Goal: Information Seeking & Learning: Learn about a topic

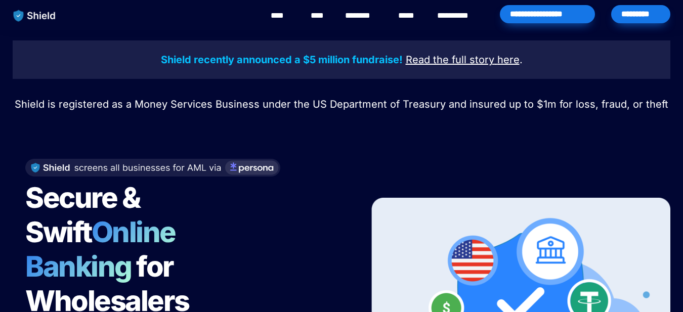
click at [340, 132] on div at bounding box center [341, 125] width 354 height 25
click at [322, 13] on link "****" at bounding box center [318, 16] width 17 height 12
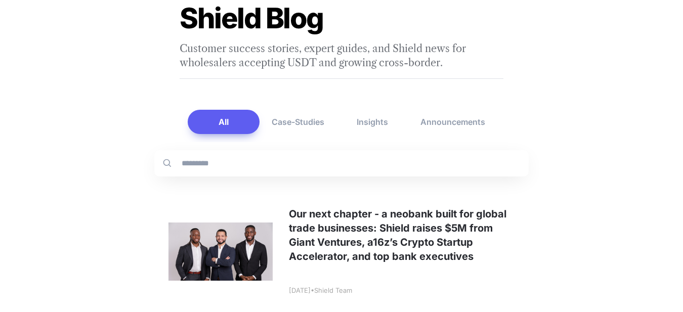
scroll to position [121, 0]
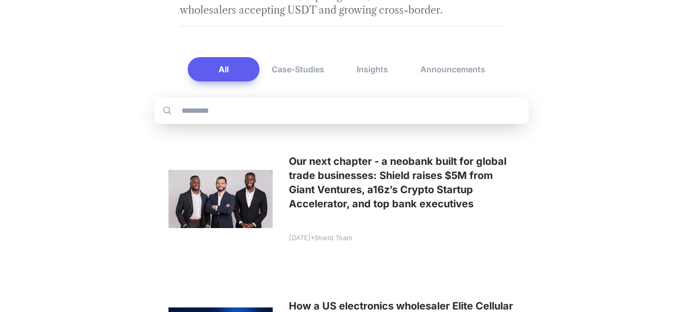
click at [270, 110] on input "text" at bounding box center [351, 110] width 340 height 9
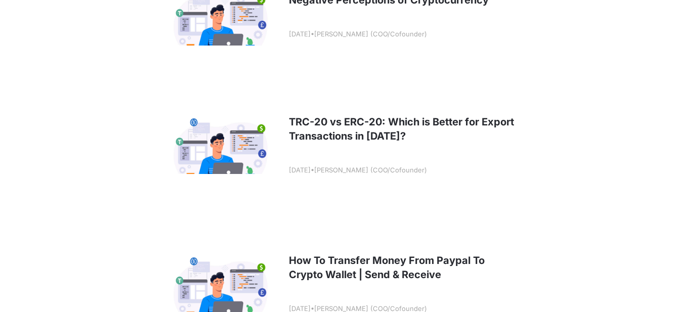
scroll to position [971, 0]
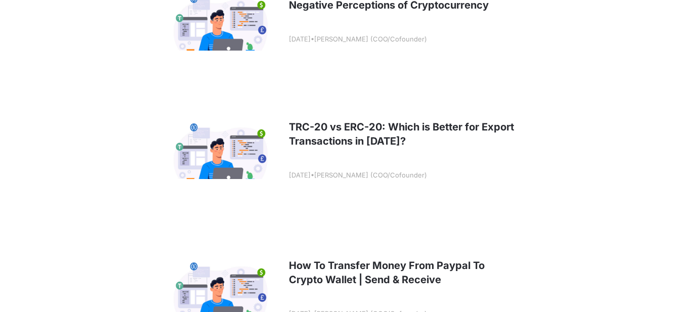
click at [332, 127] on link at bounding box center [341, 149] width 374 height 125
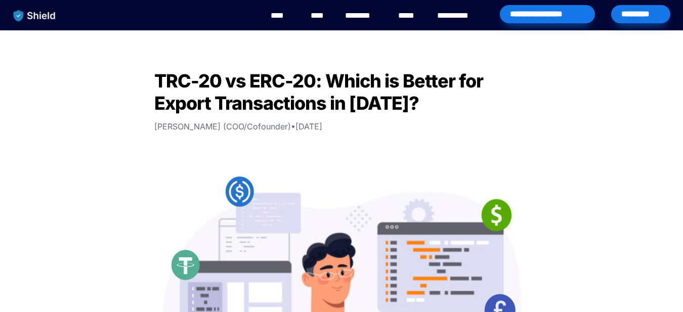
click at [358, 14] on link "********" at bounding box center [363, 16] width 36 height 12
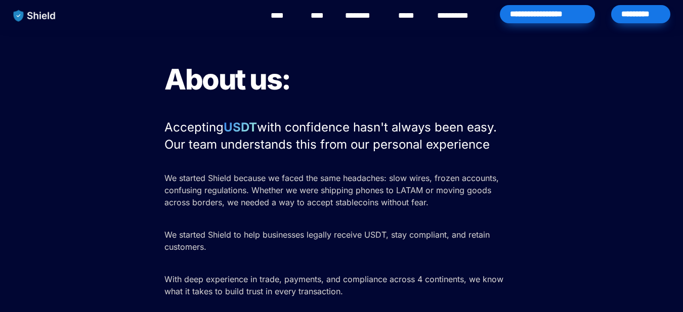
click at [459, 14] on link "**********" at bounding box center [460, 16] width 46 height 12
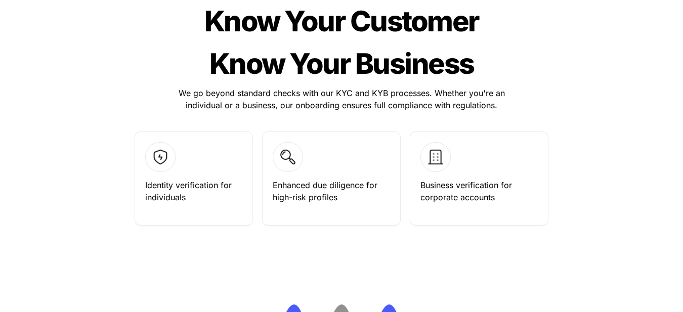
scroll to position [1153, 0]
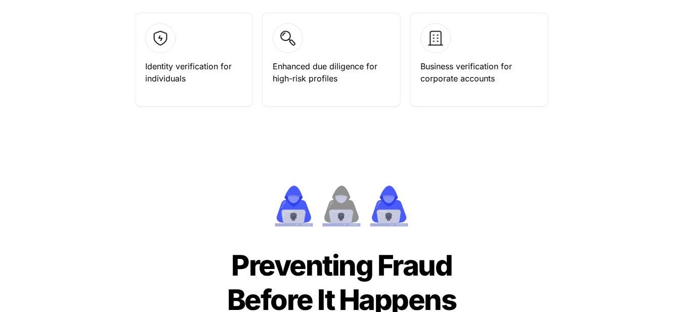
click at [296, 73] on span "Enhanced due diligence for high-risk profiles" at bounding box center [326, 72] width 107 height 22
click at [189, 59] on p "Identity verification for individuals" at bounding box center [193, 72] width 97 height 28
click at [433, 36] on img at bounding box center [435, 38] width 30 height 30
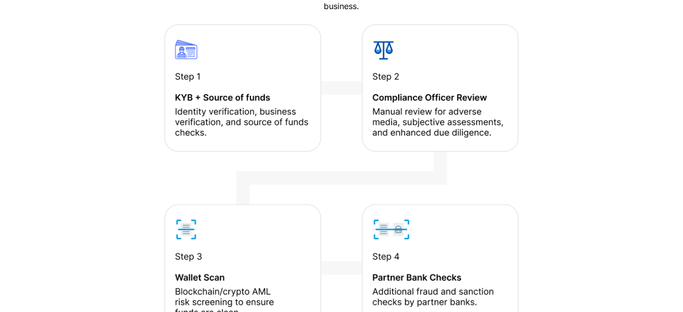
scroll to position [1578, 0]
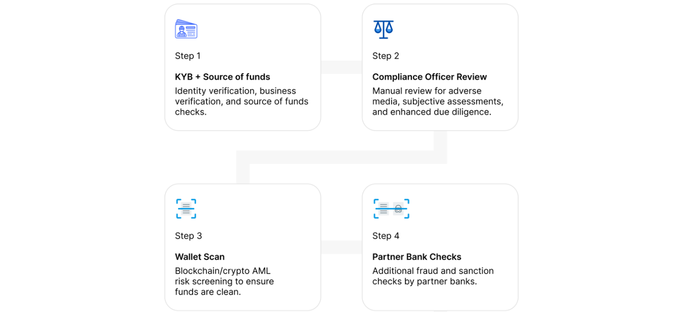
click at [406, 101] on img at bounding box center [341, 219] width 354 height 431
click at [183, 61] on img at bounding box center [341, 219] width 354 height 431
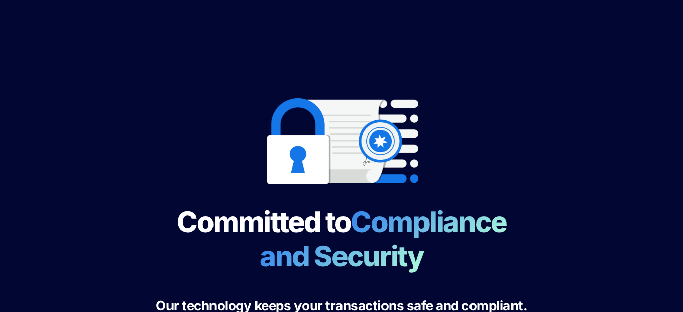
scroll to position [0, 0]
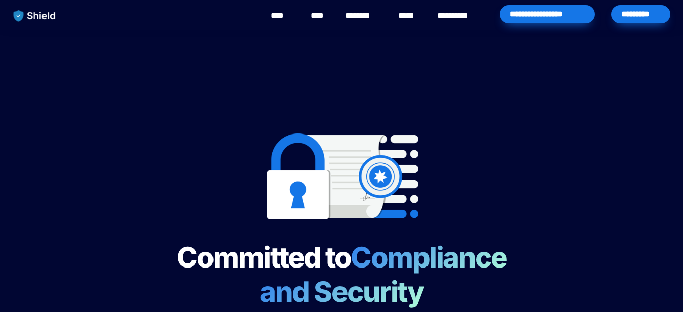
click at [452, 16] on link "**********" at bounding box center [460, 16] width 46 height 12
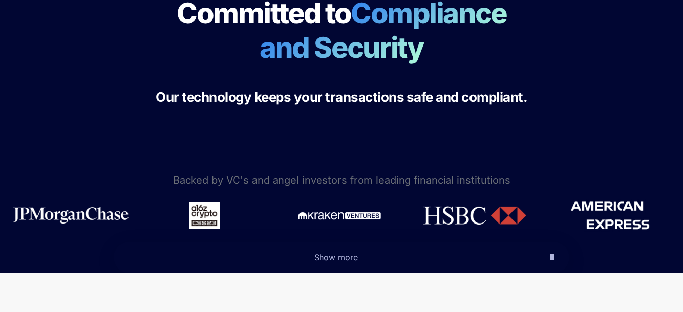
scroll to position [364, 0]
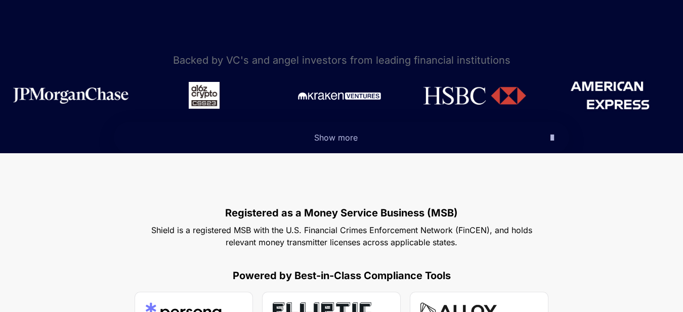
click at [550, 137] on icon "button" at bounding box center [552, 137] width 4 height 12
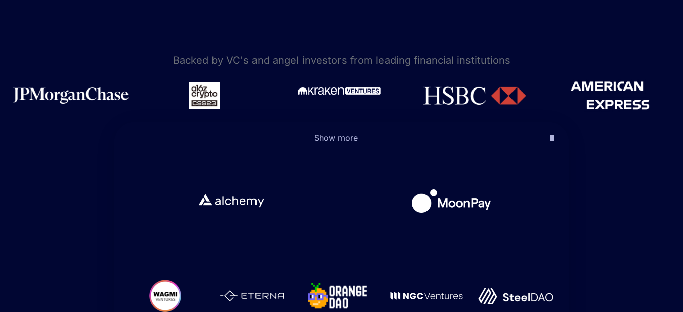
click at [373, 95] on img at bounding box center [339, 90] width 85 height 13
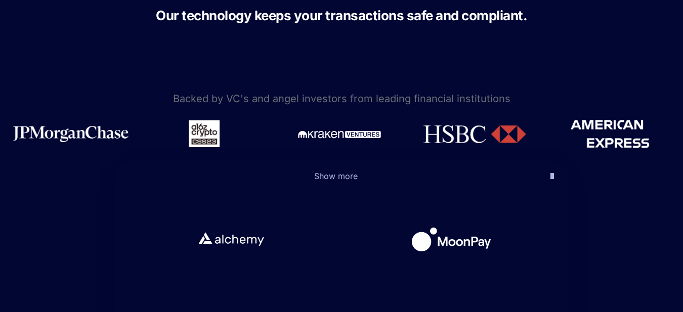
scroll to position [303, 0]
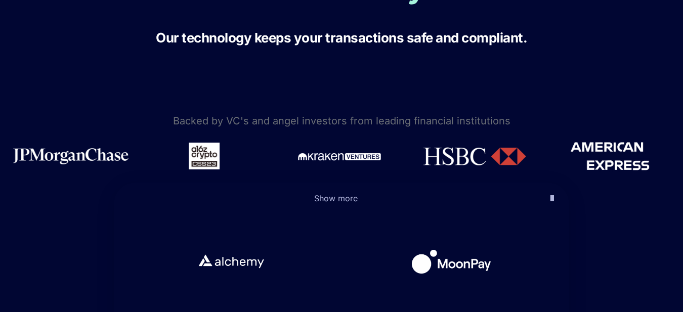
click at [546, 205] on button "Show more" at bounding box center [341, 198] width 455 height 31
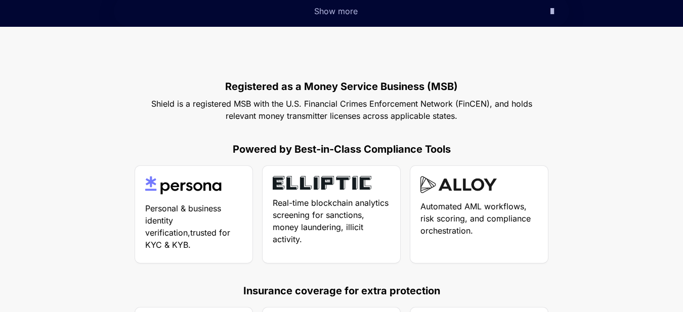
scroll to position [607, 0]
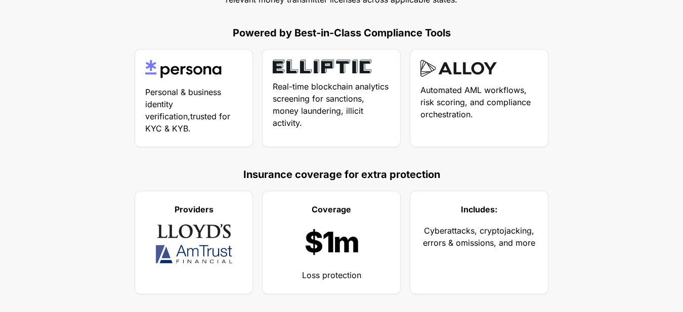
click at [461, 75] on img at bounding box center [458, 68] width 76 height 17
click at [291, 83] on span "Real-time blockchain analytics screening for sanctions, money laundering, illic…" at bounding box center [332, 104] width 118 height 47
click at [212, 86] on p "Personal & business identity verification,trusted for KYC & KYB." at bounding box center [193, 110] width 97 height 53
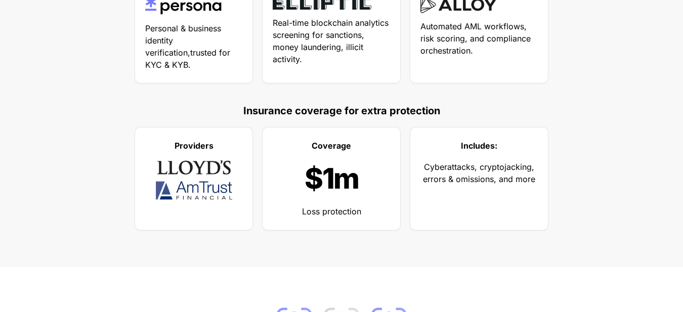
scroll to position [728, 0]
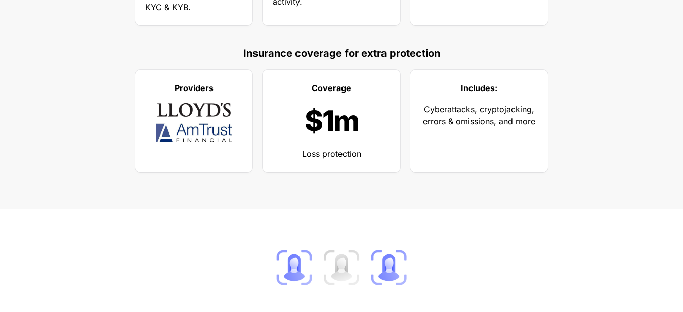
click at [185, 117] on img at bounding box center [194, 109] width 76 height 17
click at [339, 119] on span "$1m" at bounding box center [331, 121] width 54 height 34
click at [429, 104] on span "Cyberattacks, cryptojacking, errors & omissions, and more" at bounding box center [480, 115] width 114 height 22
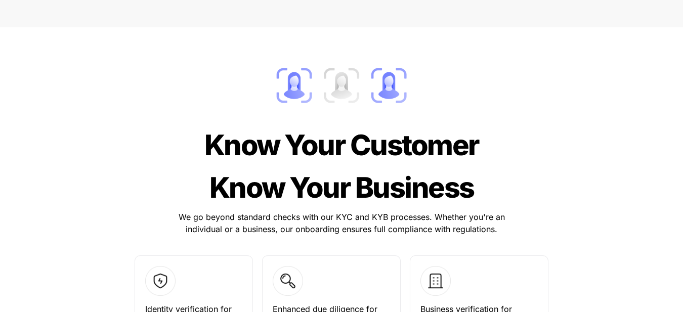
click at [380, 86] on img at bounding box center [341, 85] width 139 height 43
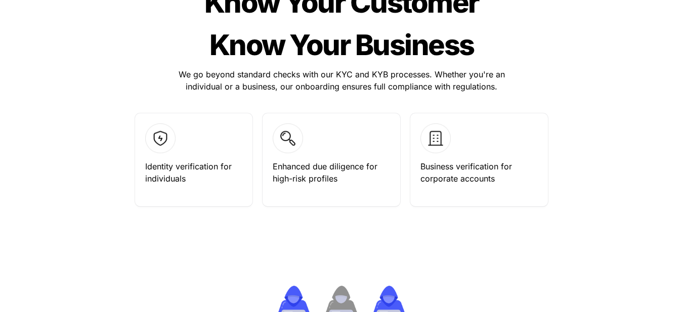
scroll to position [992, 0]
